Goal: Information Seeking & Learning: Learn about a topic

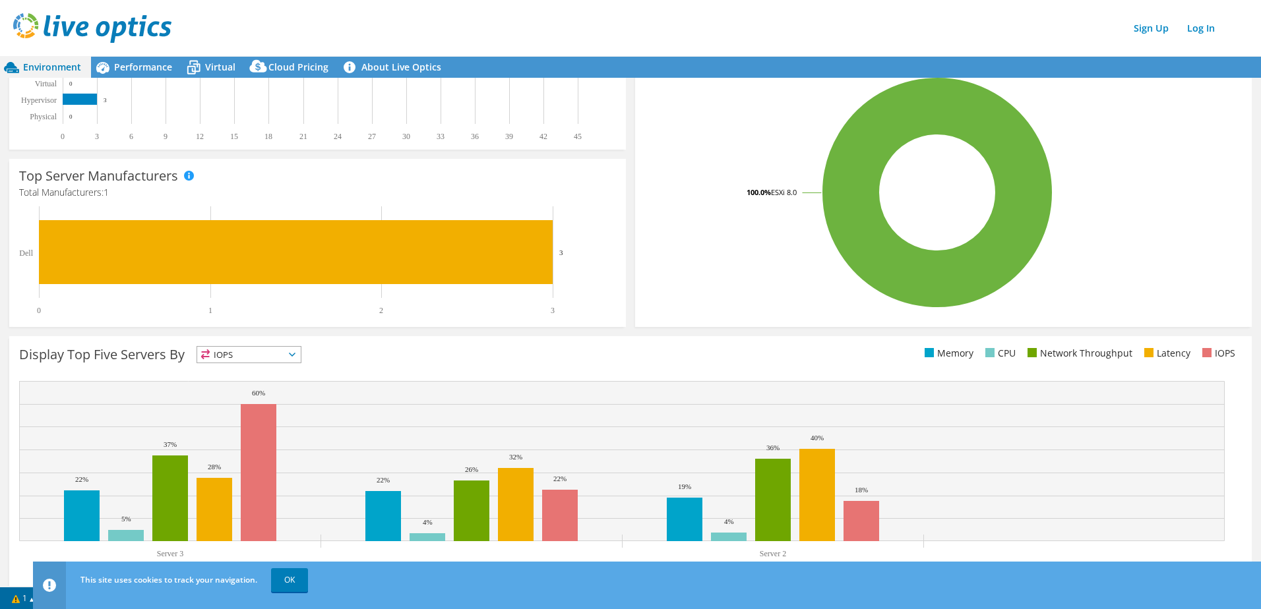
scroll to position [260, 0]
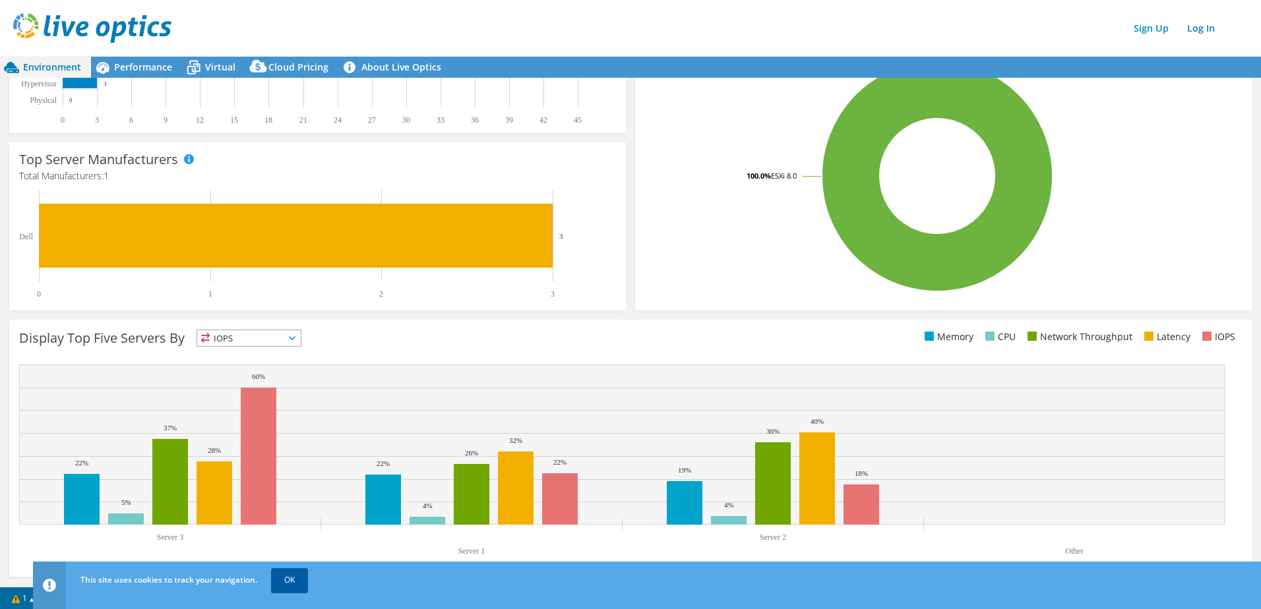
click at [287, 584] on link "OK" at bounding box center [289, 581] width 37 height 24
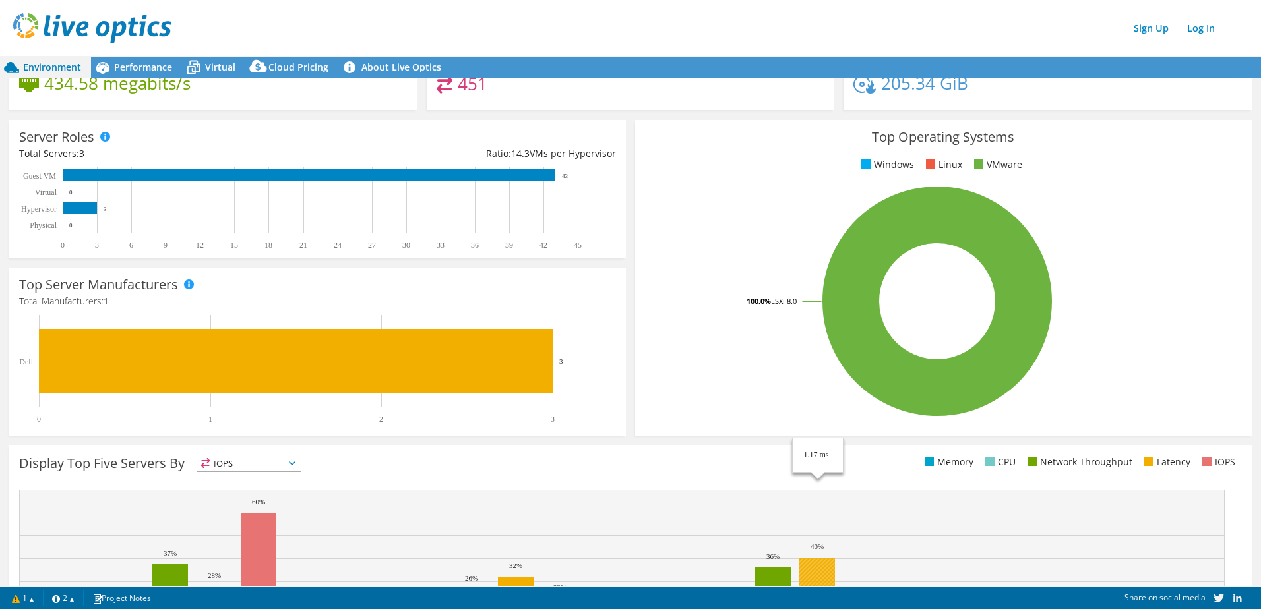
scroll to position [0, 0]
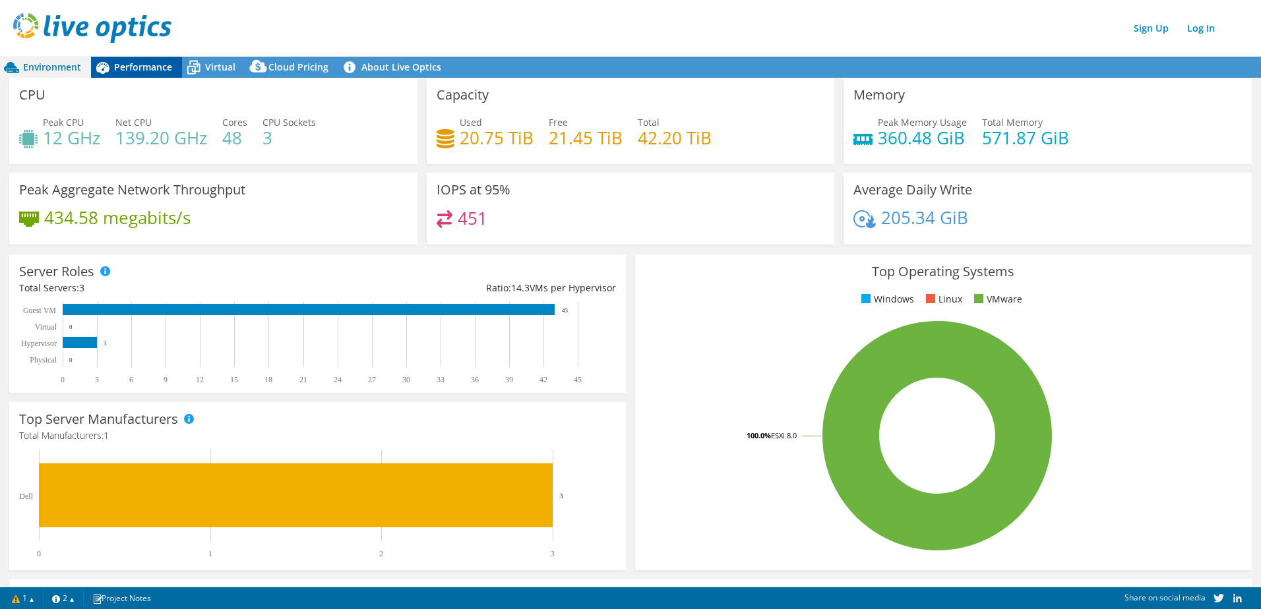
click at [123, 65] on span "Performance" at bounding box center [143, 67] width 58 height 13
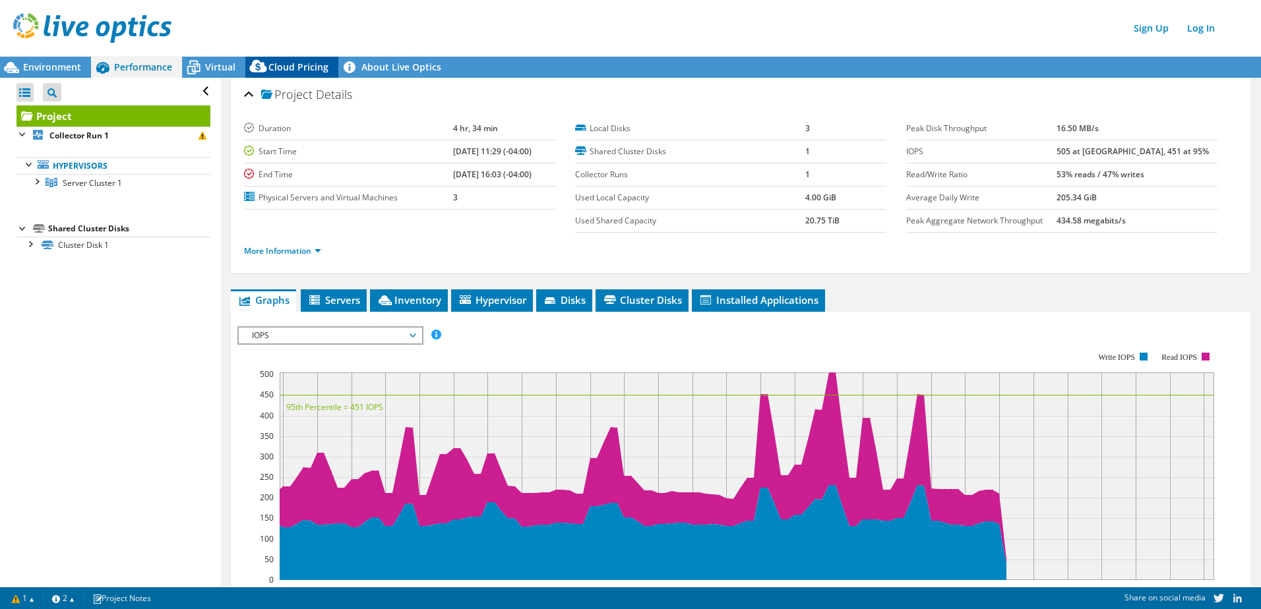
click at [308, 59] on div "Cloud Pricing" at bounding box center [291, 67] width 93 height 21
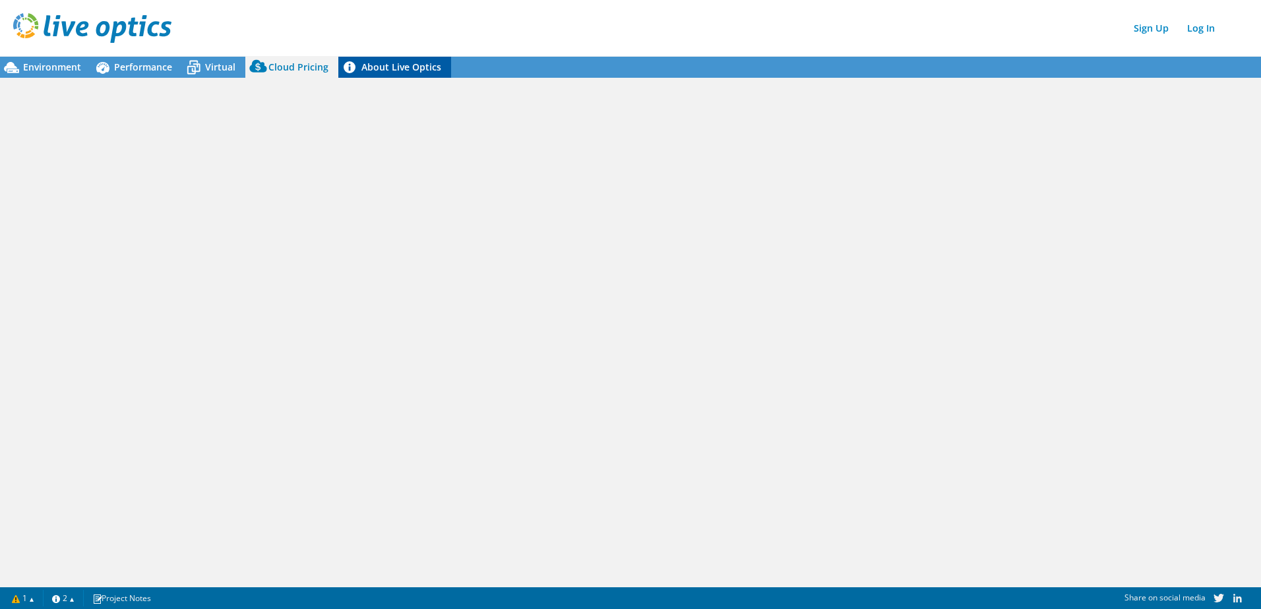
click at [382, 64] on link "About Live Optics" at bounding box center [394, 67] width 113 height 21
click at [196, 74] on icon at bounding box center [193, 67] width 23 height 23
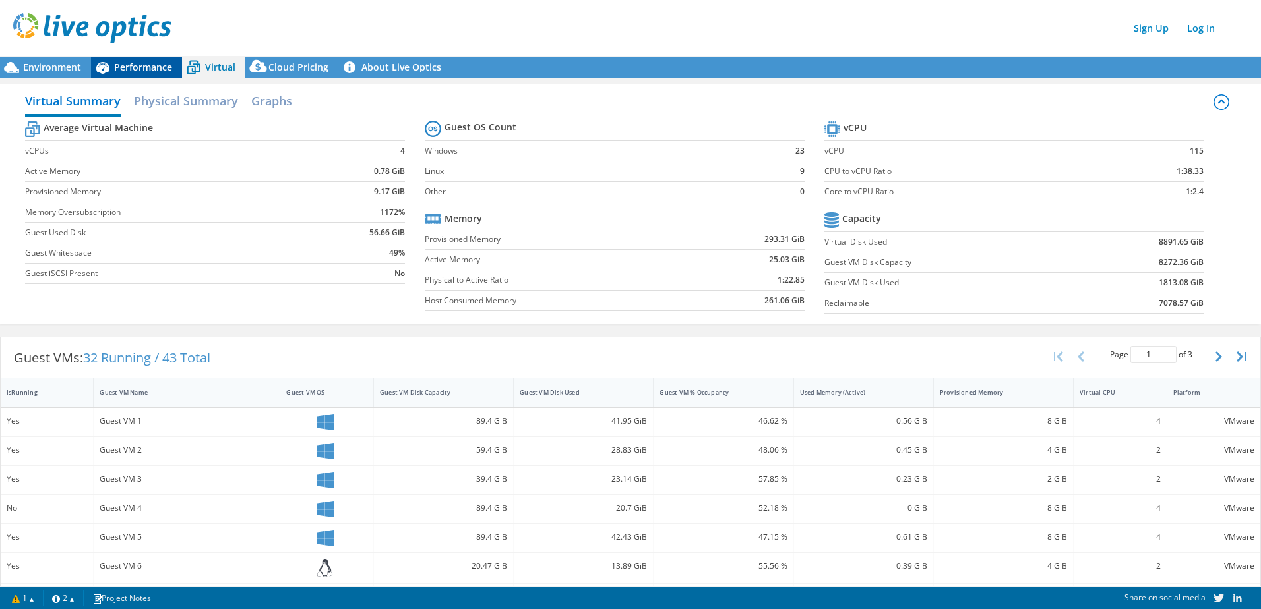
click at [123, 62] on span "Performance" at bounding box center [143, 67] width 58 height 13
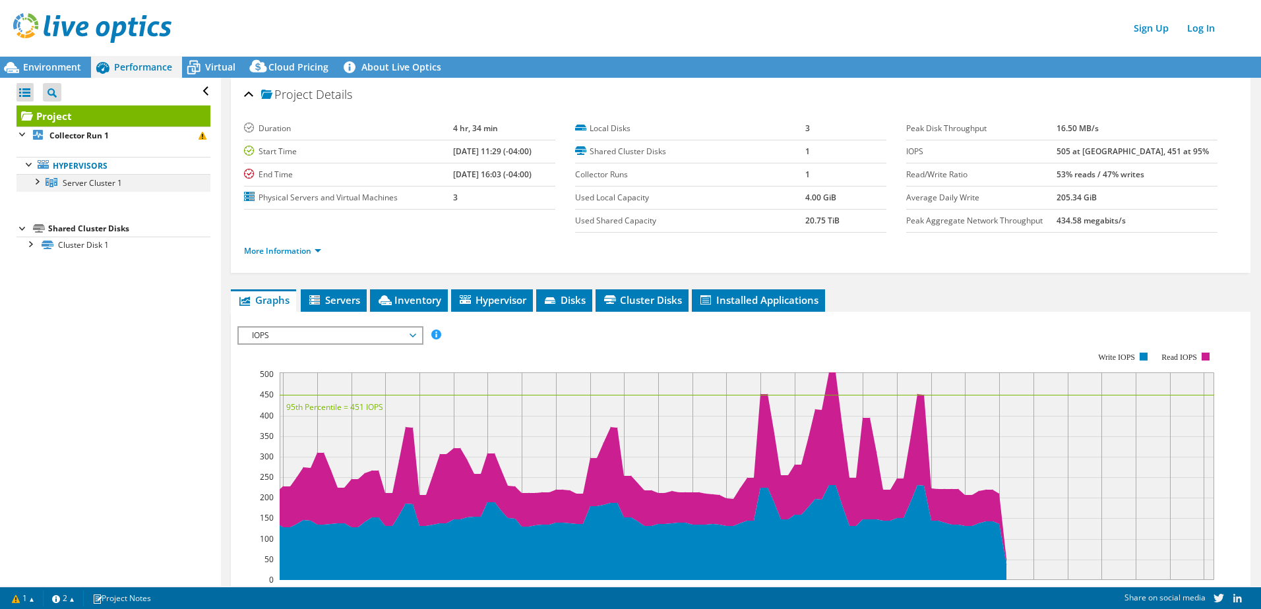
click at [34, 183] on div at bounding box center [36, 180] width 13 height 13
click at [44, 202] on div at bounding box center [42, 198] width 13 height 13
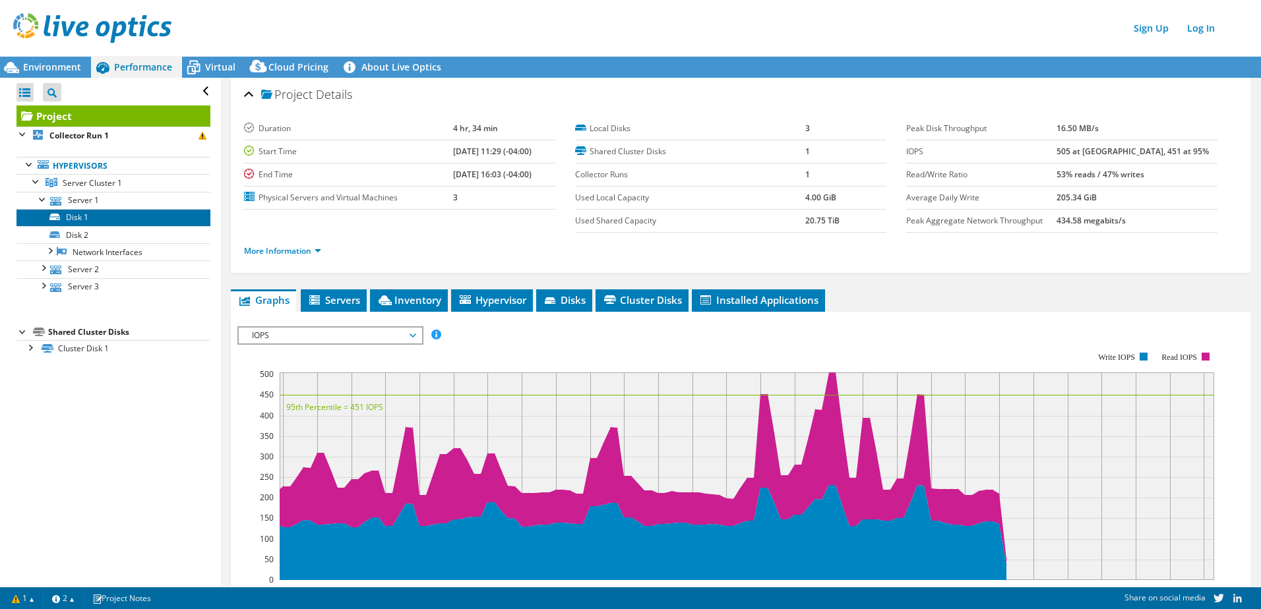
click at [63, 216] on link "Disk 1" at bounding box center [113, 217] width 194 height 17
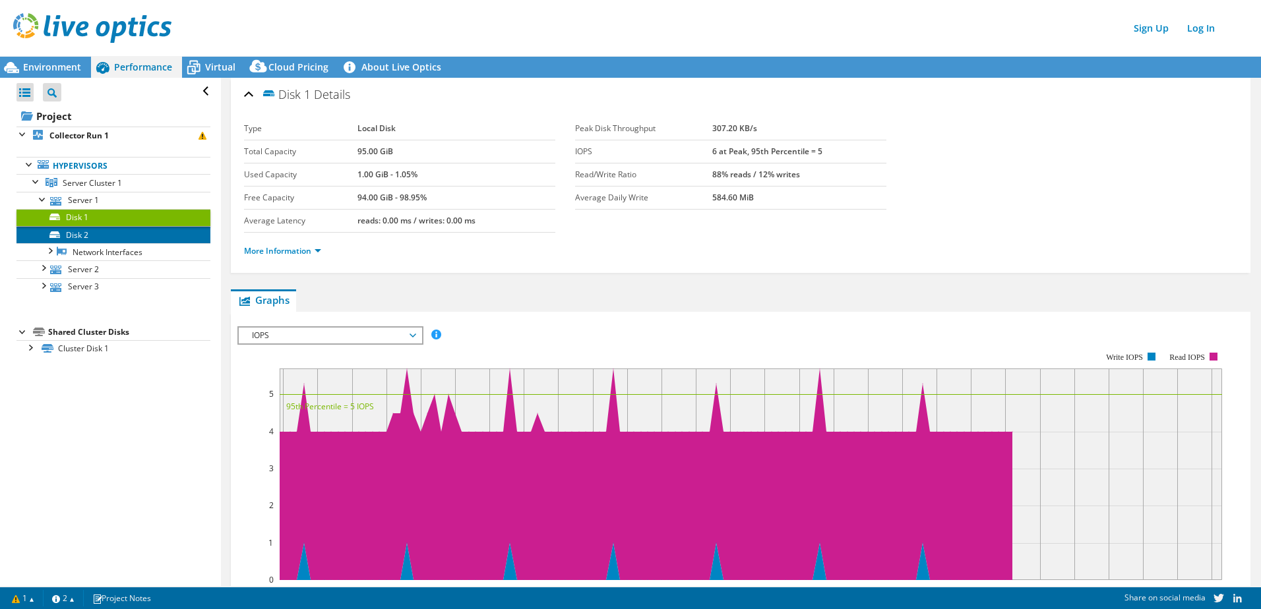
click at [82, 239] on link "Disk 2" at bounding box center [113, 234] width 194 height 17
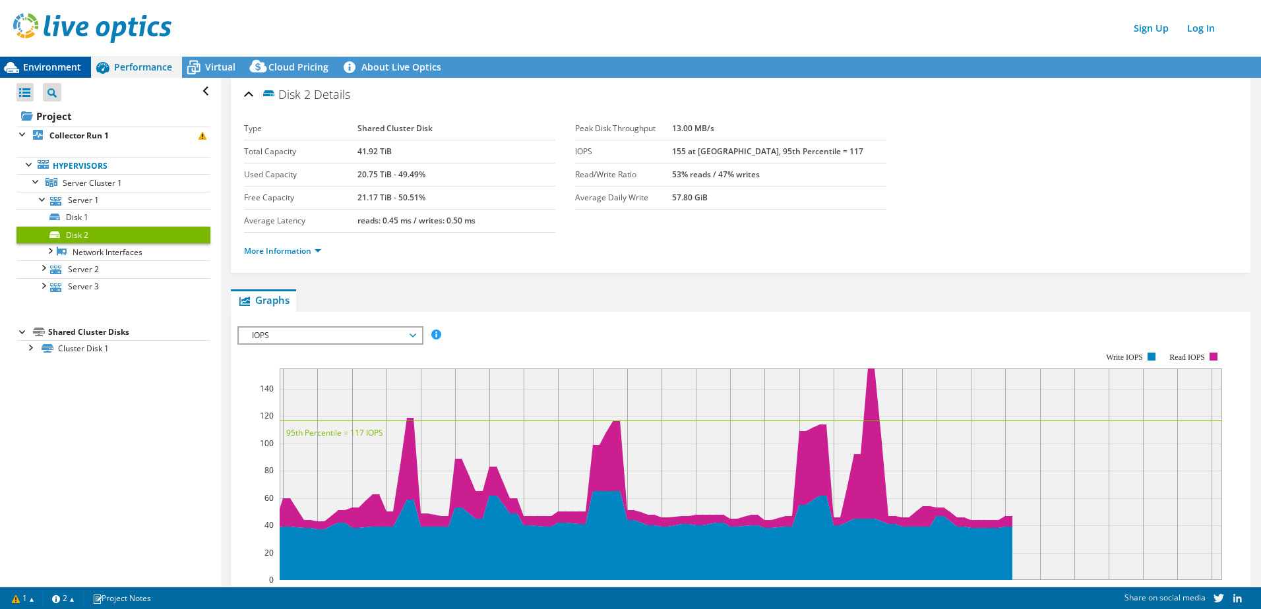
click at [39, 68] on span "Environment" at bounding box center [52, 67] width 58 height 13
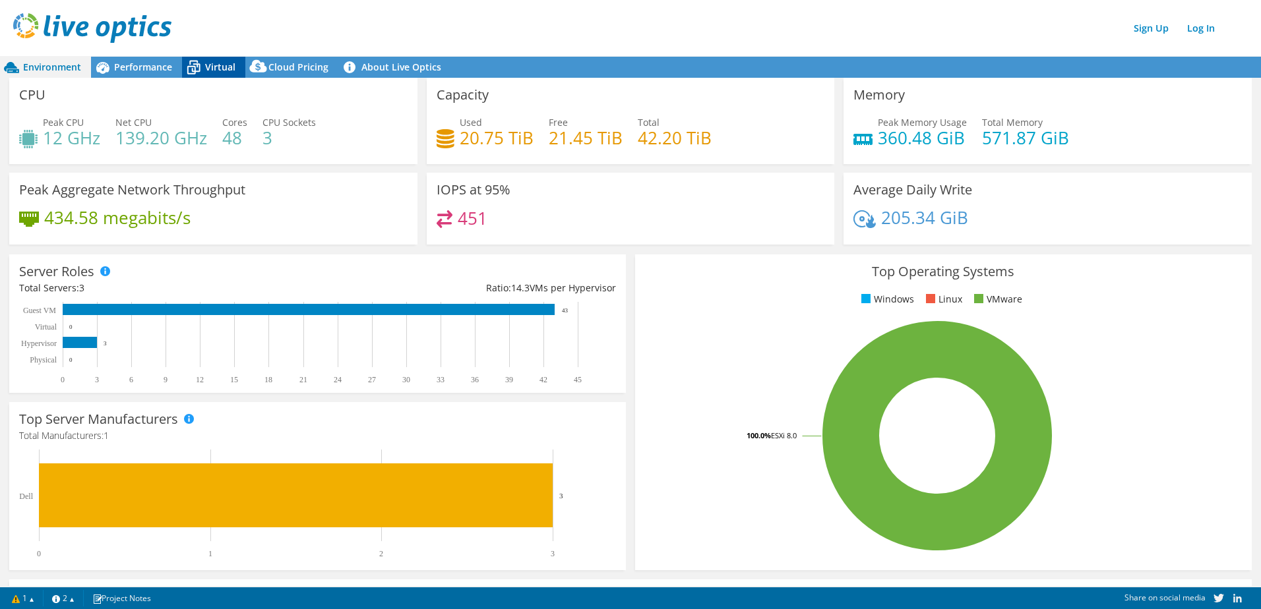
click at [205, 68] on span "Virtual" at bounding box center [220, 67] width 30 height 13
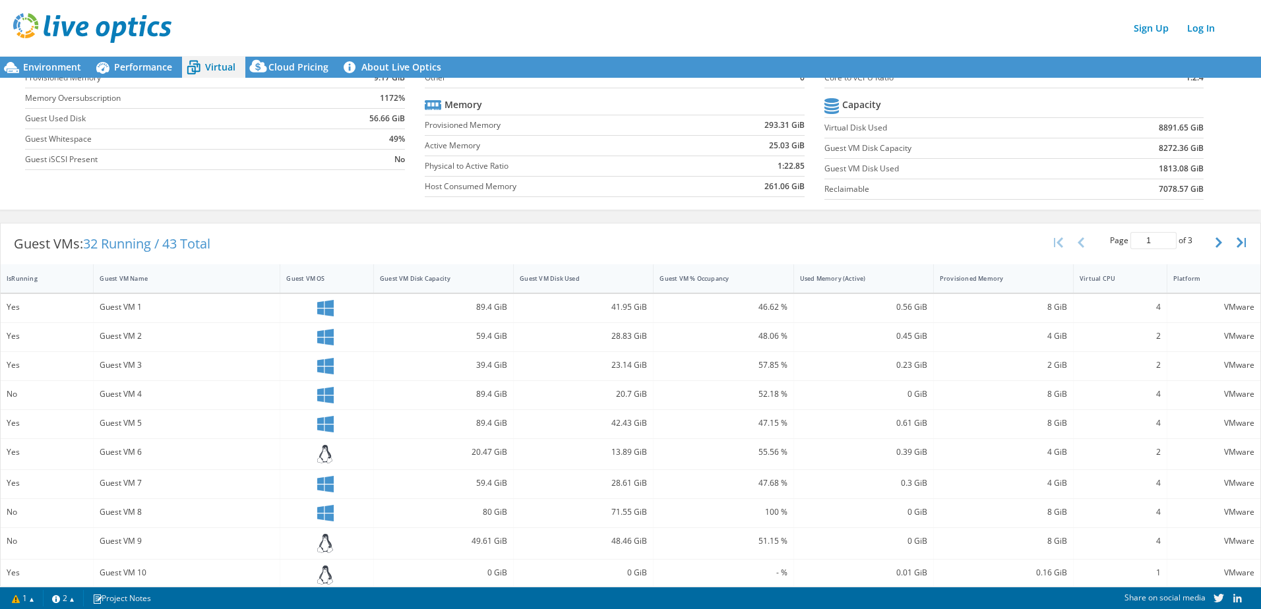
scroll to position [144, 0]
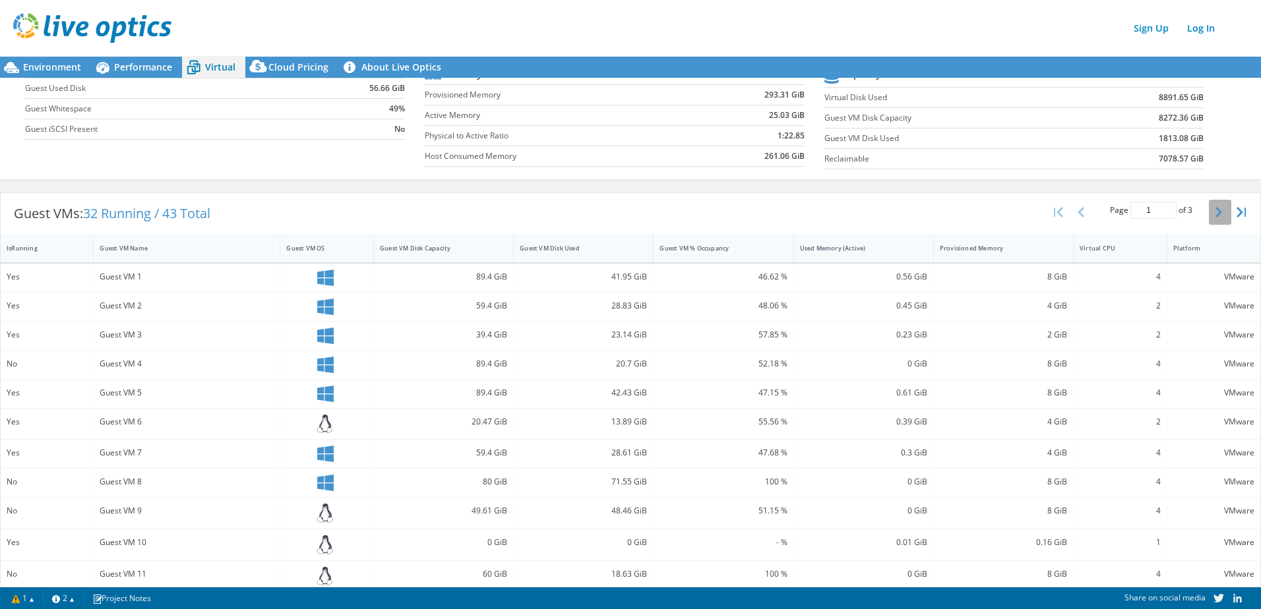
click at [1216, 212] on icon "button" at bounding box center [1219, 212] width 7 height 11
type input "2"
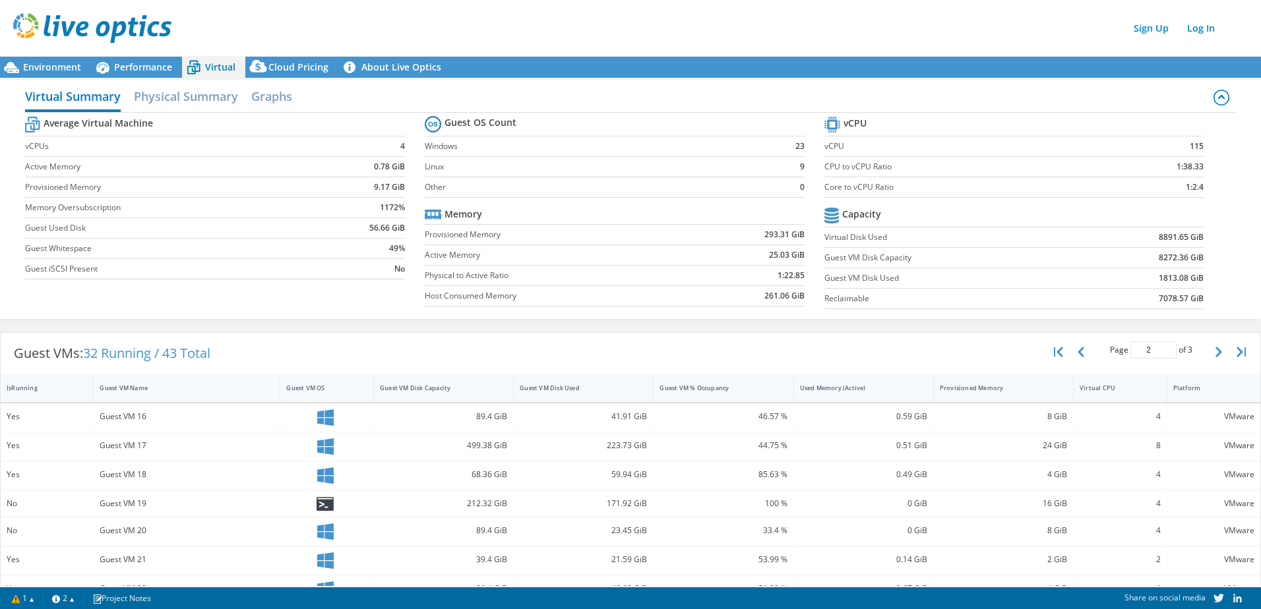
scroll to position [0, 0]
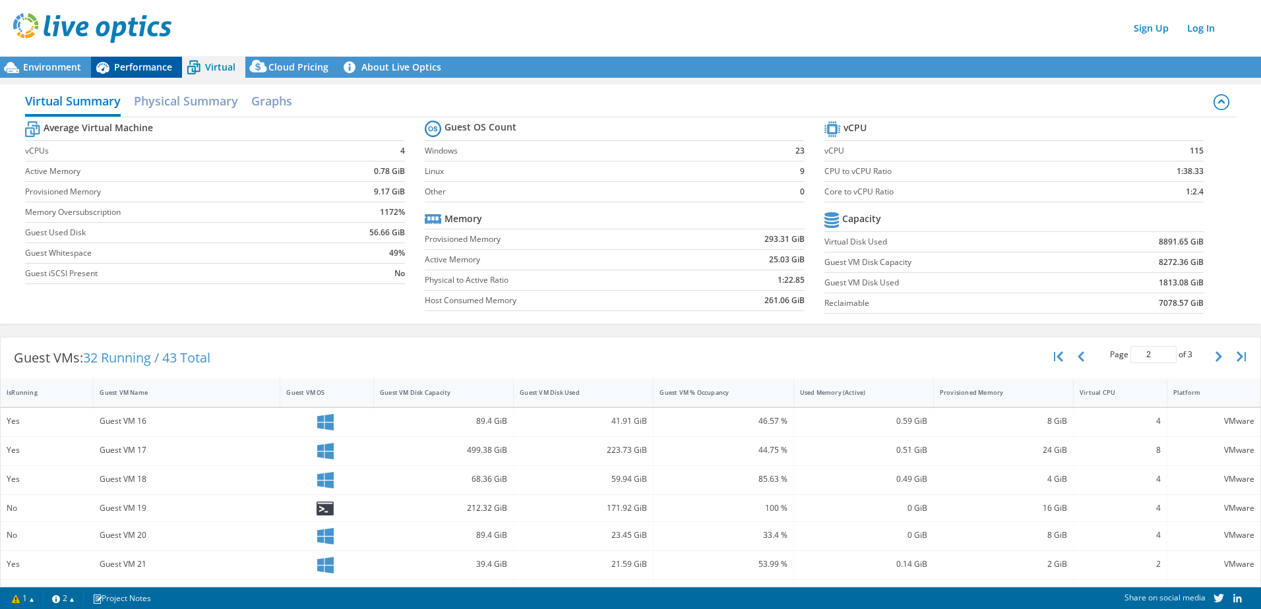
click at [139, 63] on span "Performance" at bounding box center [143, 67] width 58 height 13
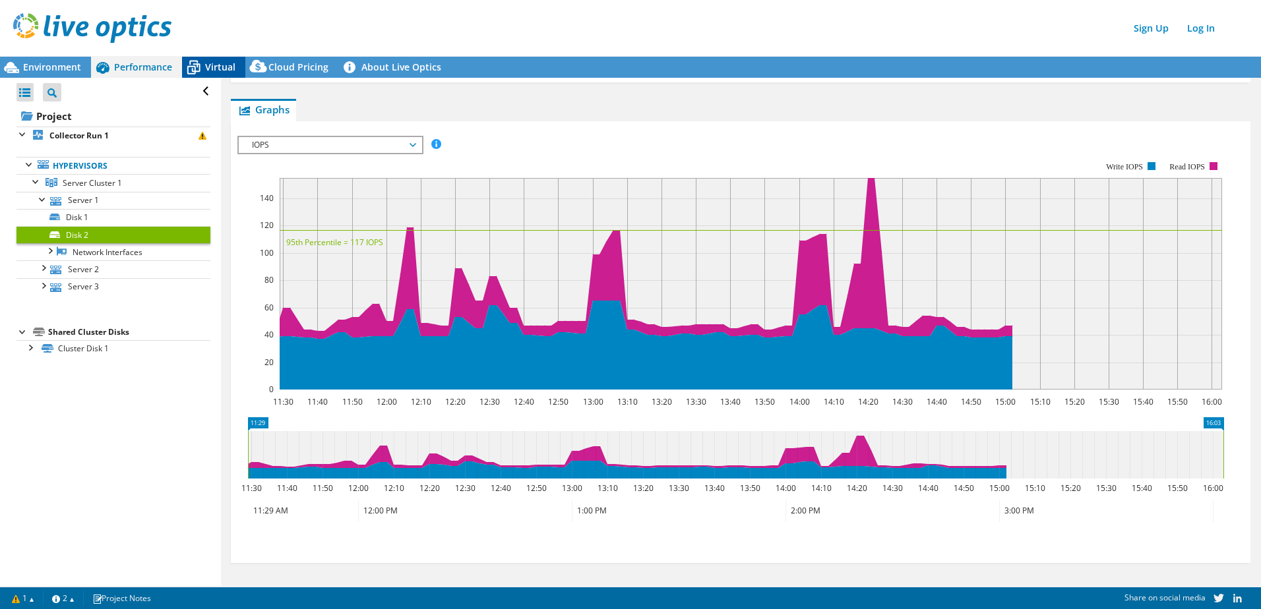
click at [198, 67] on icon at bounding box center [193, 67] width 23 height 23
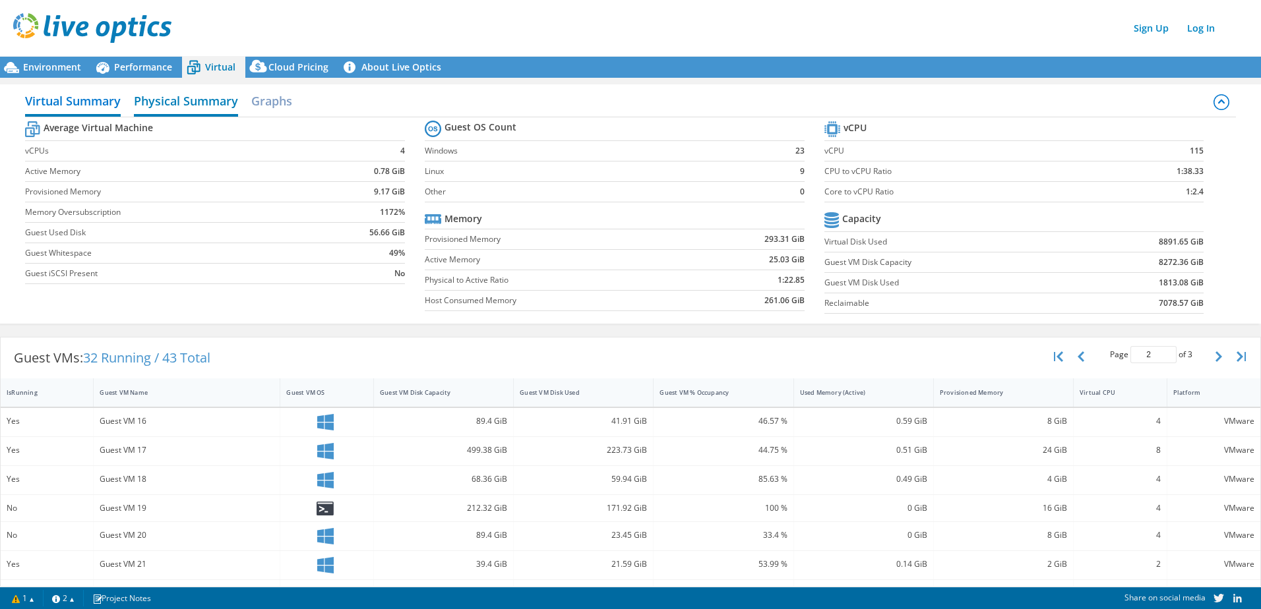
click at [164, 93] on h2 "Physical Summary" at bounding box center [186, 102] width 104 height 29
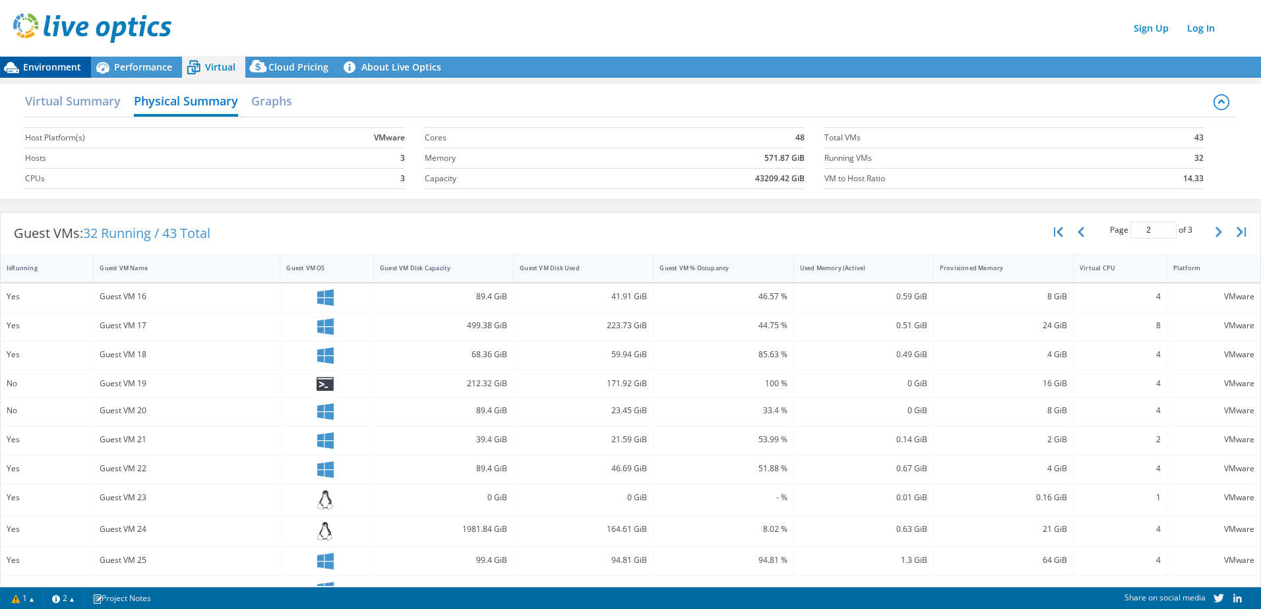
click at [69, 68] on span "Environment" at bounding box center [52, 67] width 58 height 13
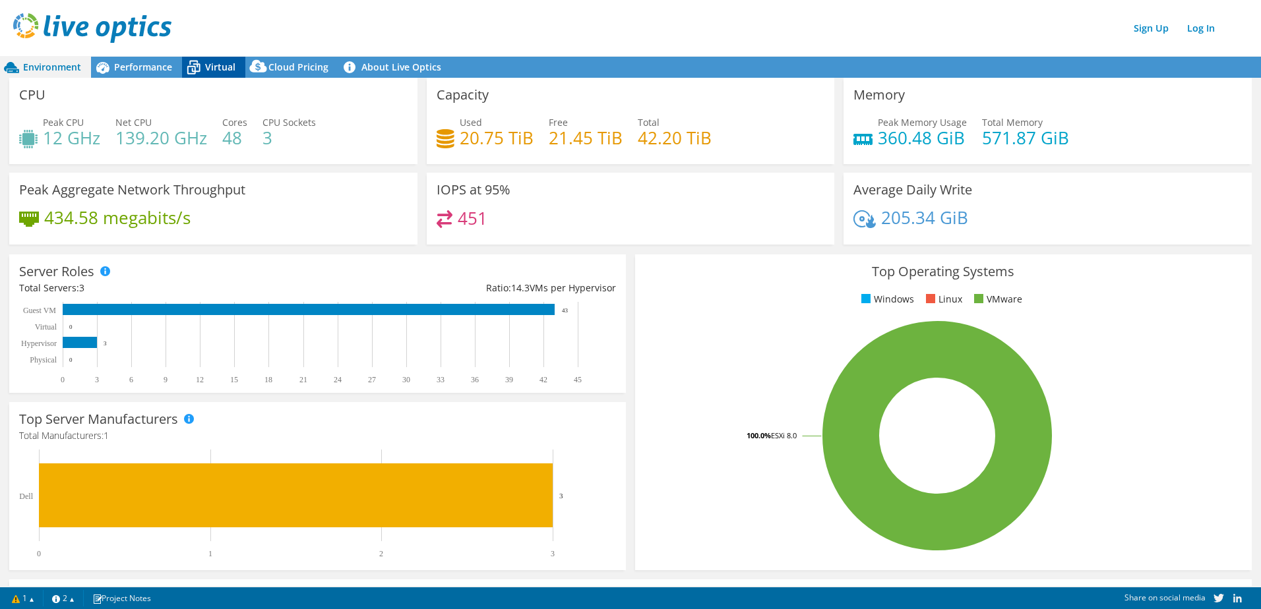
click at [211, 63] on span "Virtual" at bounding box center [220, 67] width 30 height 13
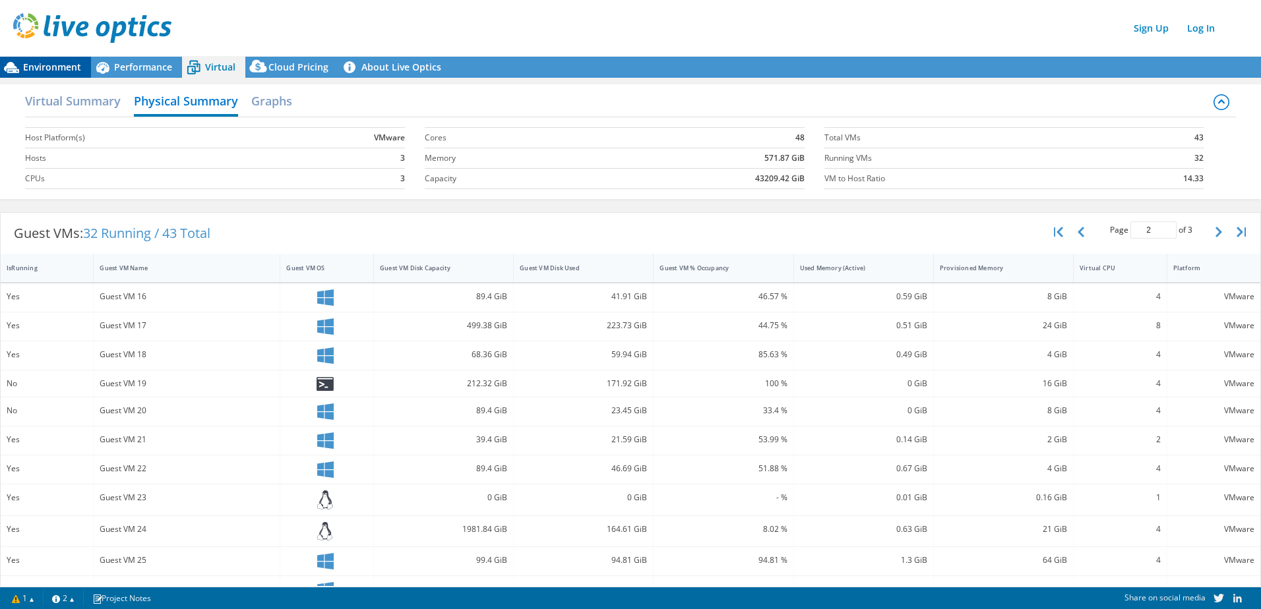
click at [48, 62] on span "Environment" at bounding box center [52, 67] width 58 height 13
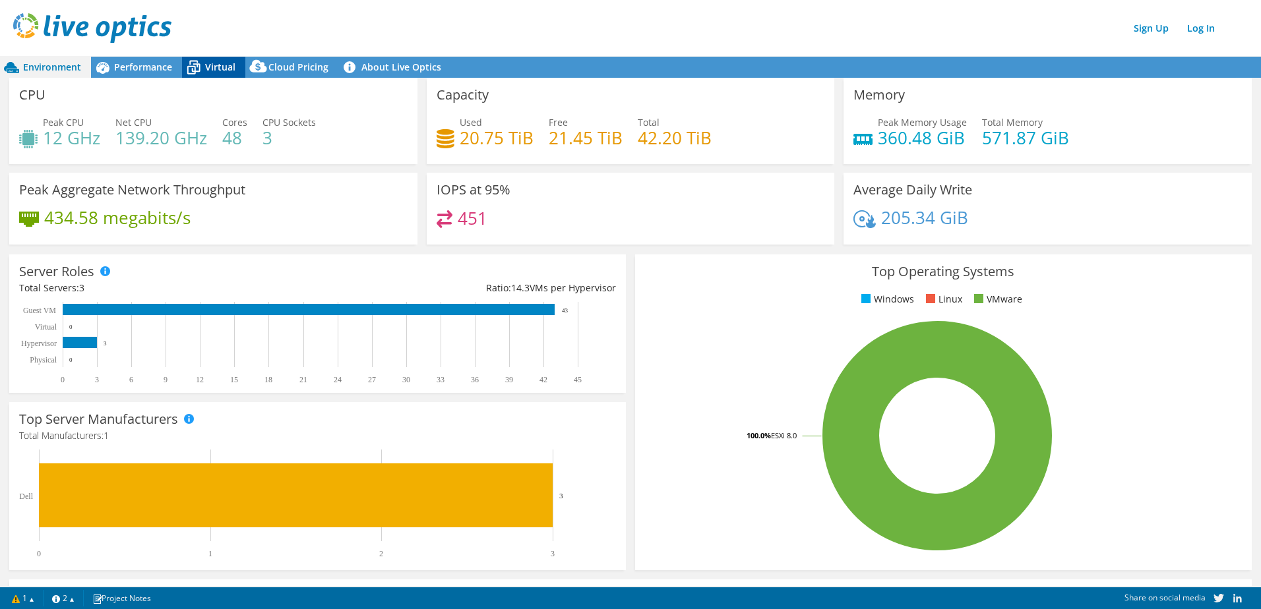
click at [210, 65] on span "Virtual" at bounding box center [220, 67] width 30 height 13
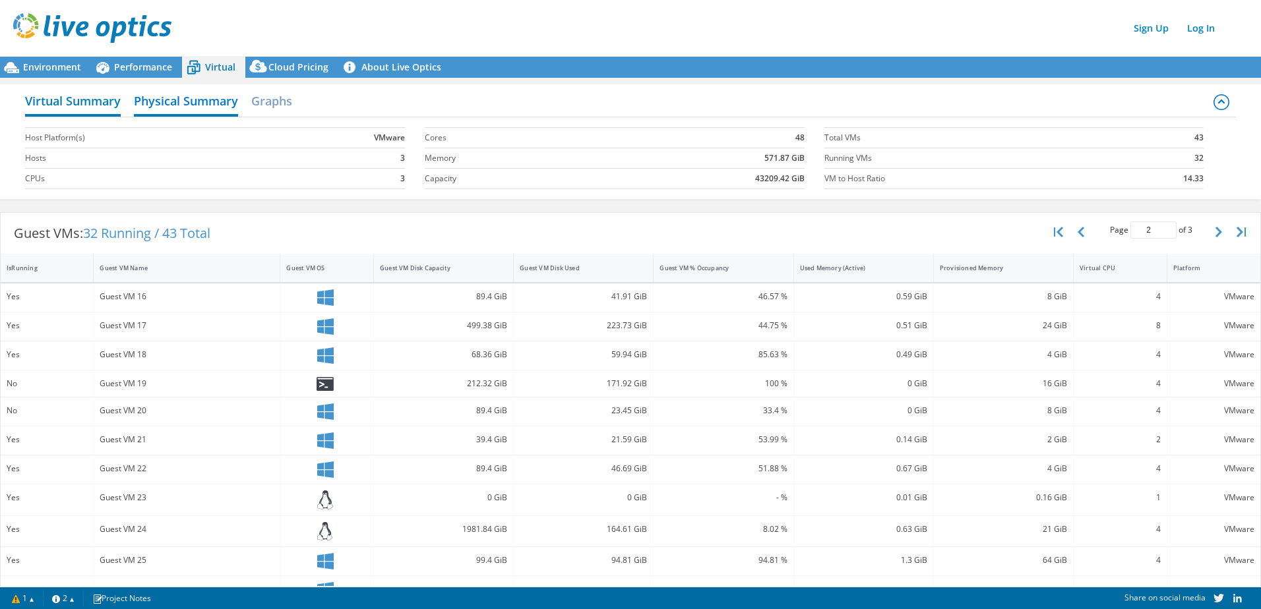
click at [94, 99] on h2 "Virtual Summary" at bounding box center [73, 102] width 96 height 29
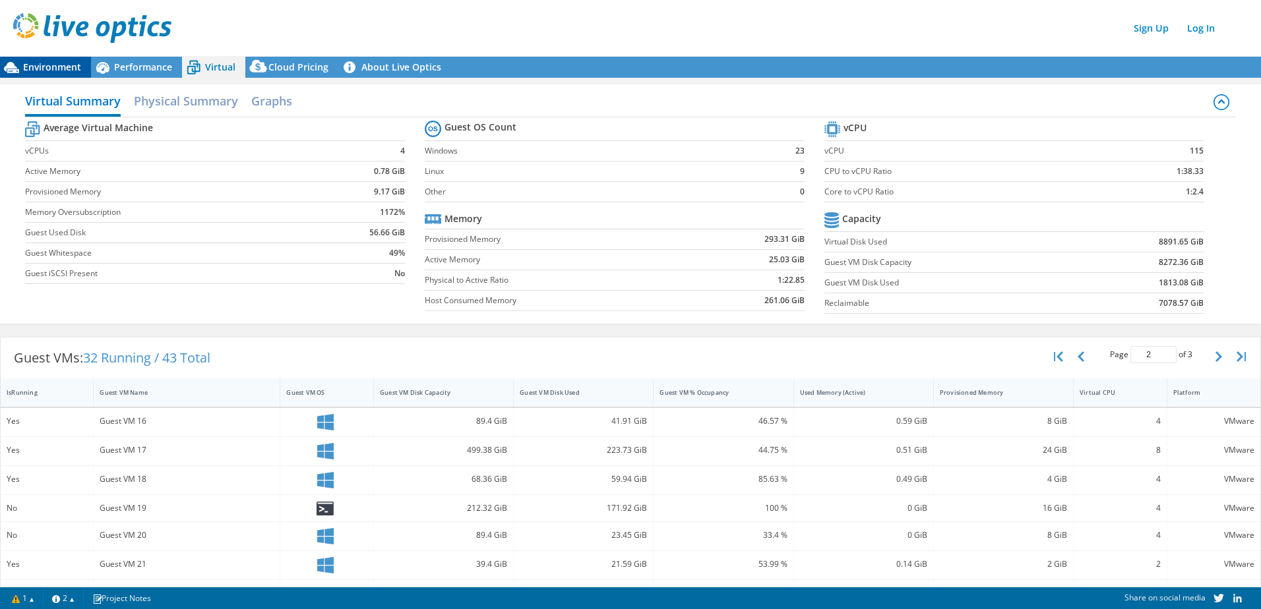
click at [53, 64] on span "Environment" at bounding box center [52, 67] width 58 height 13
